Goal: Task Accomplishment & Management: Manage account settings

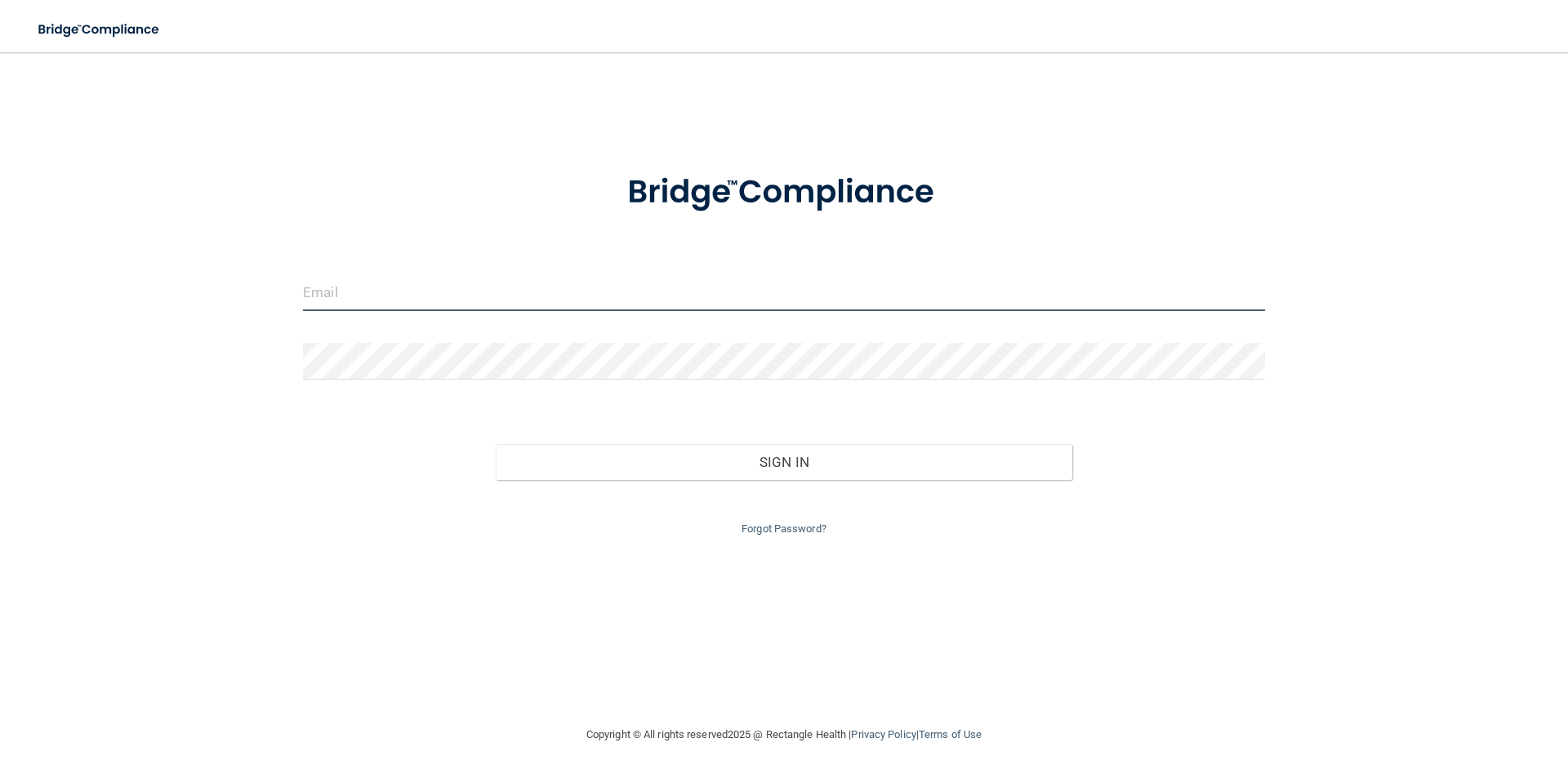
click at [474, 286] on input "email" at bounding box center [784, 293] width 962 height 37
type input "[EMAIL_ADDRESS][DOMAIN_NAME]"
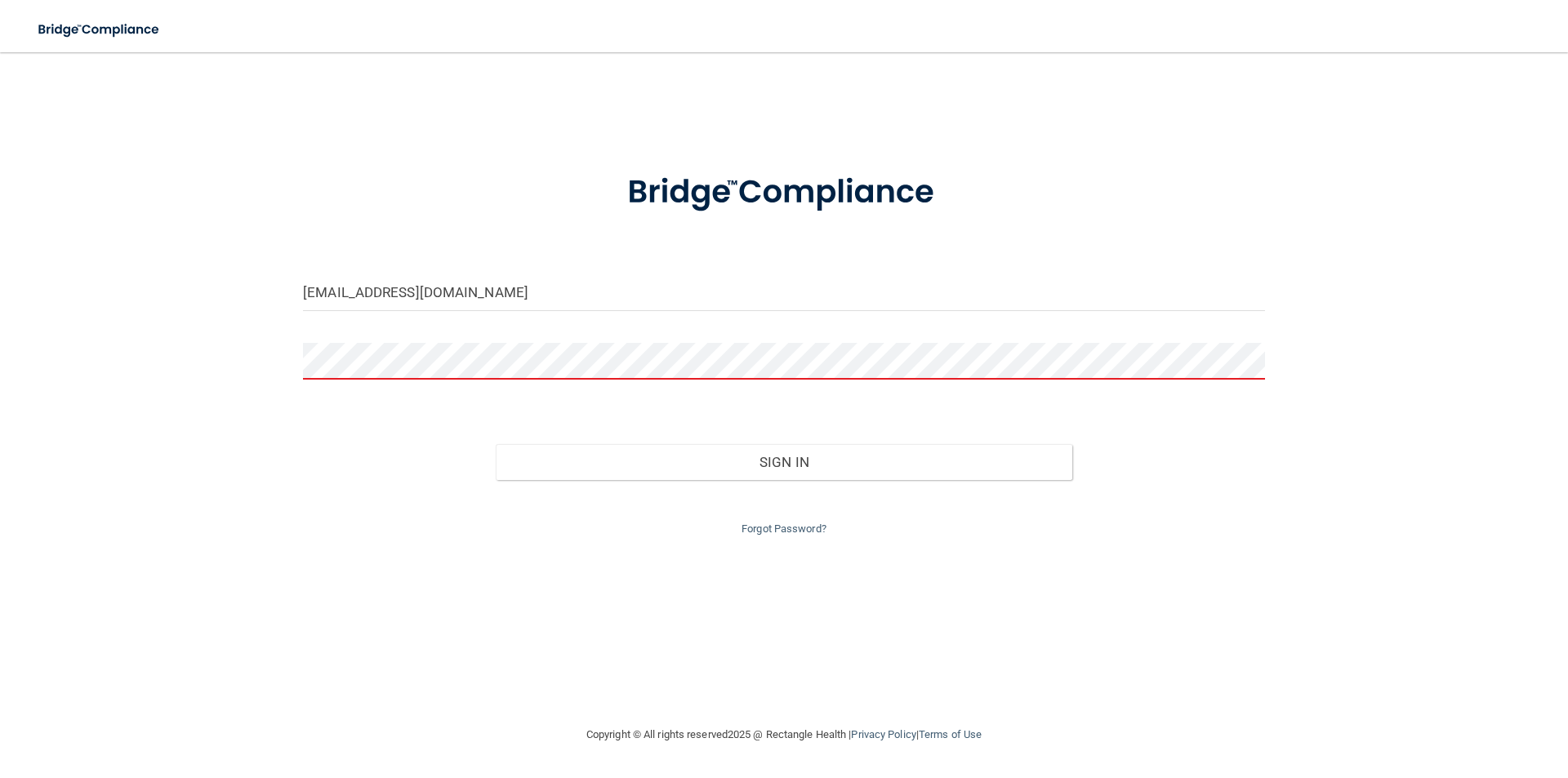
click at [499, 320] on div "[EMAIL_ADDRESS][DOMAIN_NAME]" at bounding box center [784, 299] width 987 height 49
click at [512, 306] on input "[EMAIL_ADDRESS][DOMAIN_NAME]" at bounding box center [784, 293] width 962 height 37
click at [496, 444] on button "Sign In" at bounding box center [784, 462] width 578 height 36
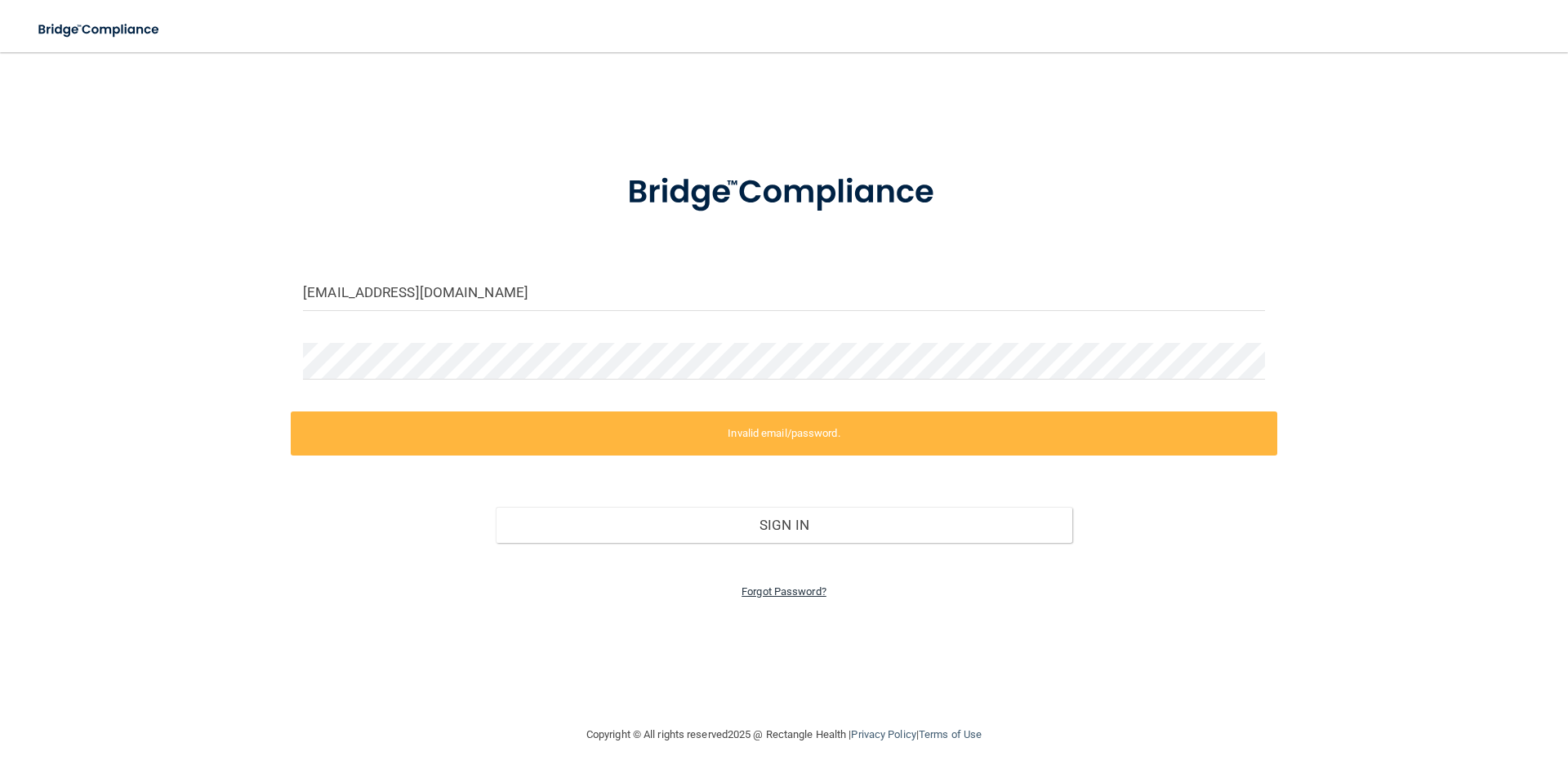
click at [814, 585] on link "Forgot Password?" at bounding box center [784, 592] width 85 height 12
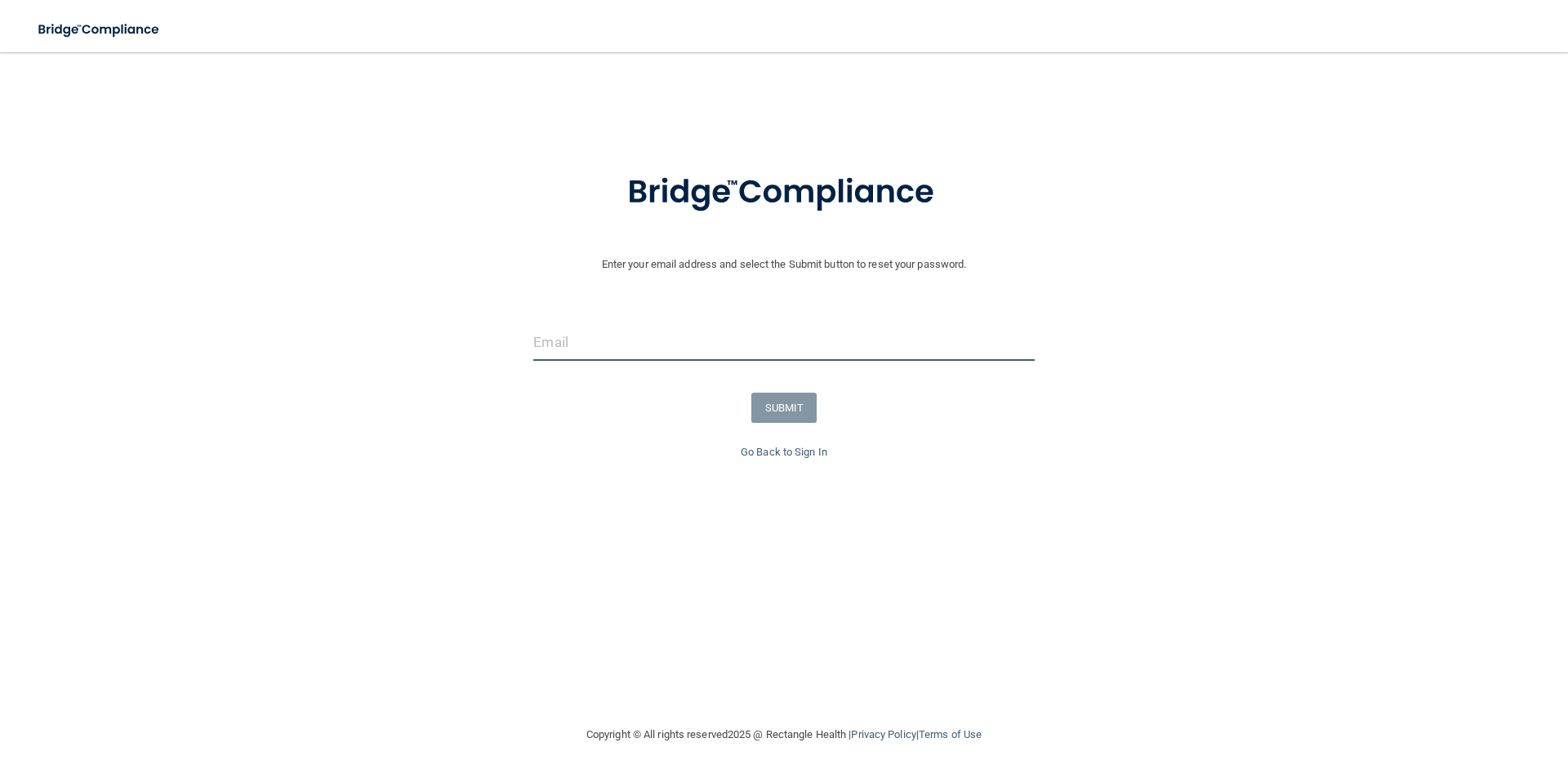
click at [646, 355] on input "email" at bounding box center [784, 342] width 500 height 37
type input "[EMAIL_ADDRESS][DOMAIN_NAME]"
click at [784, 401] on button "SUBMIT" at bounding box center [784, 408] width 66 height 30
